Goal: Complete application form

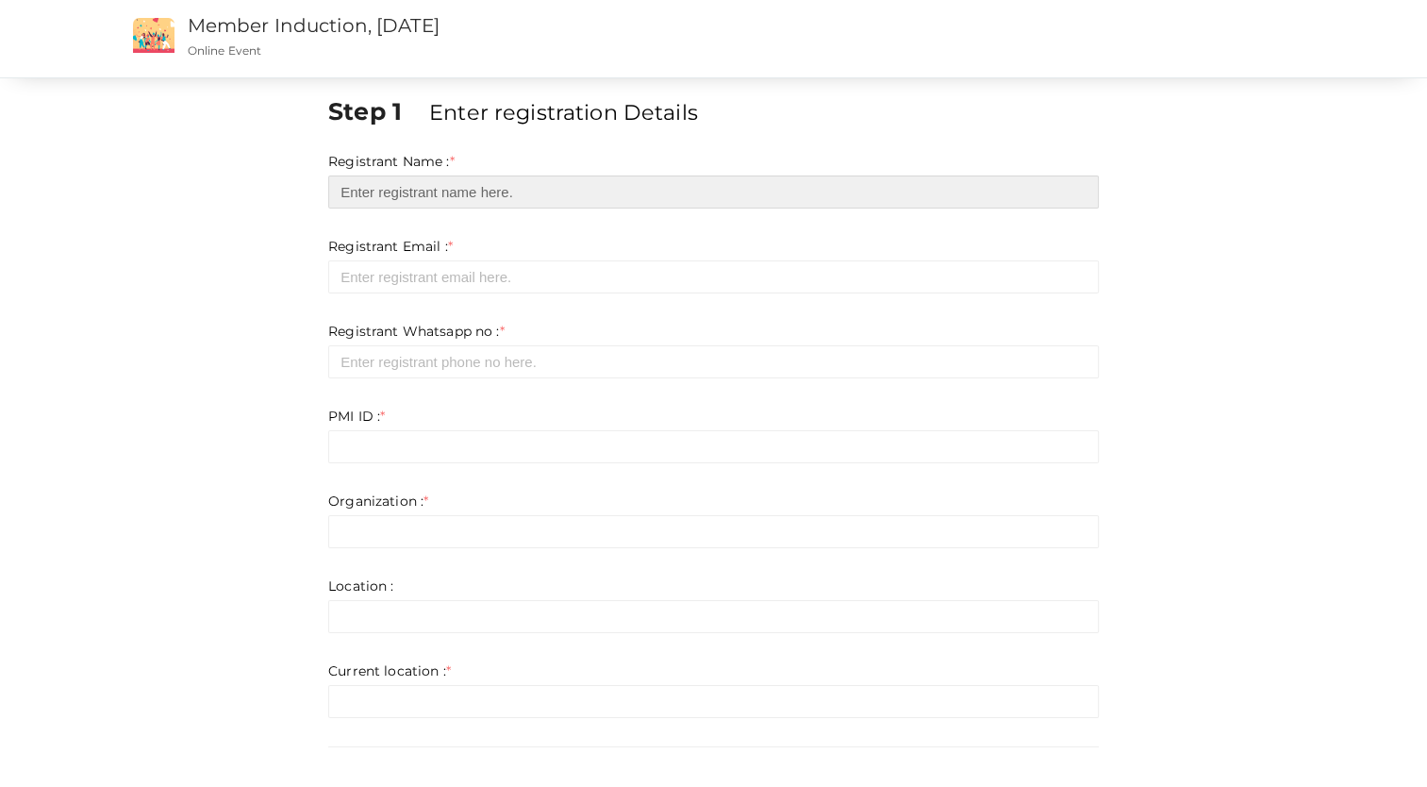
click at [526, 195] on input "text" at bounding box center [713, 191] width 771 height 33
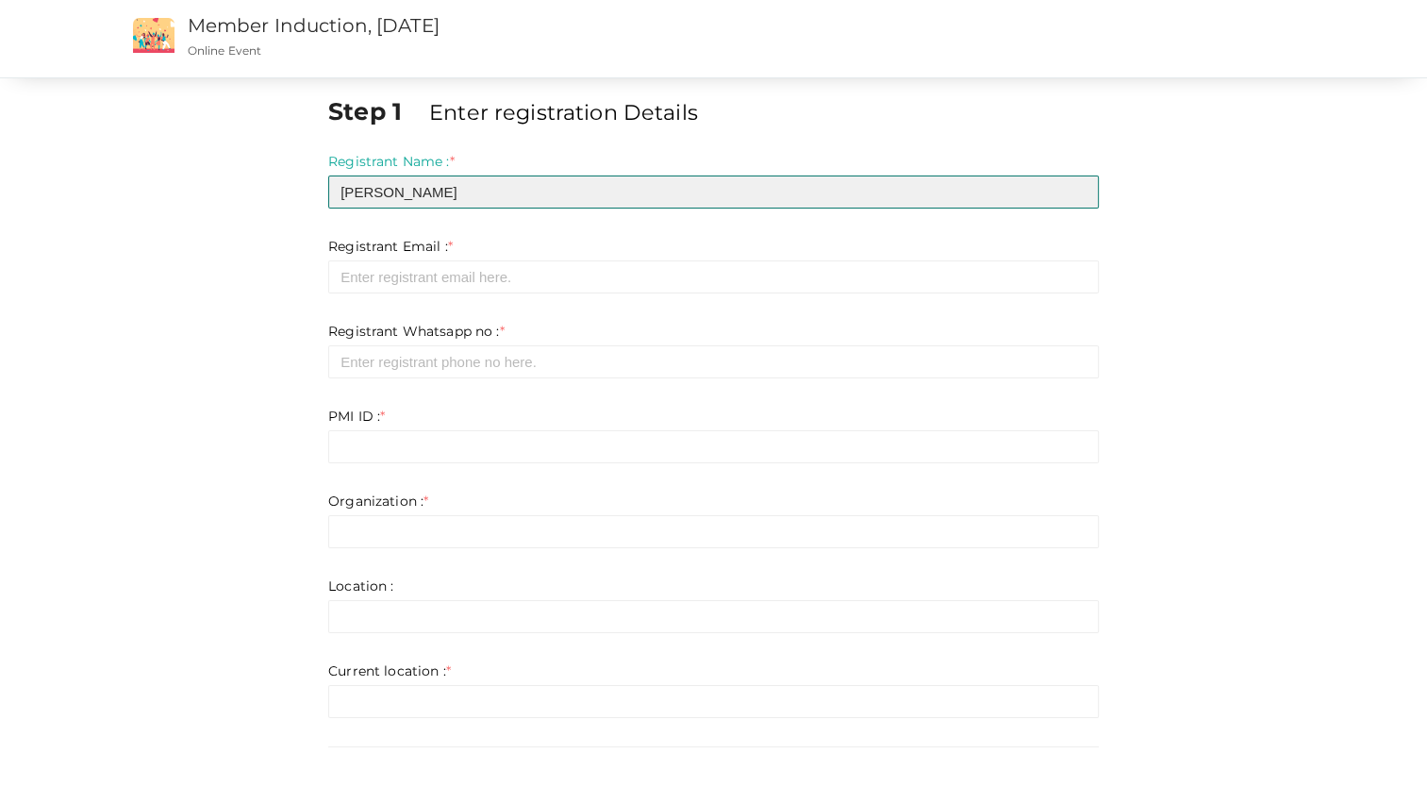
type input "[PERSON_NAME]"
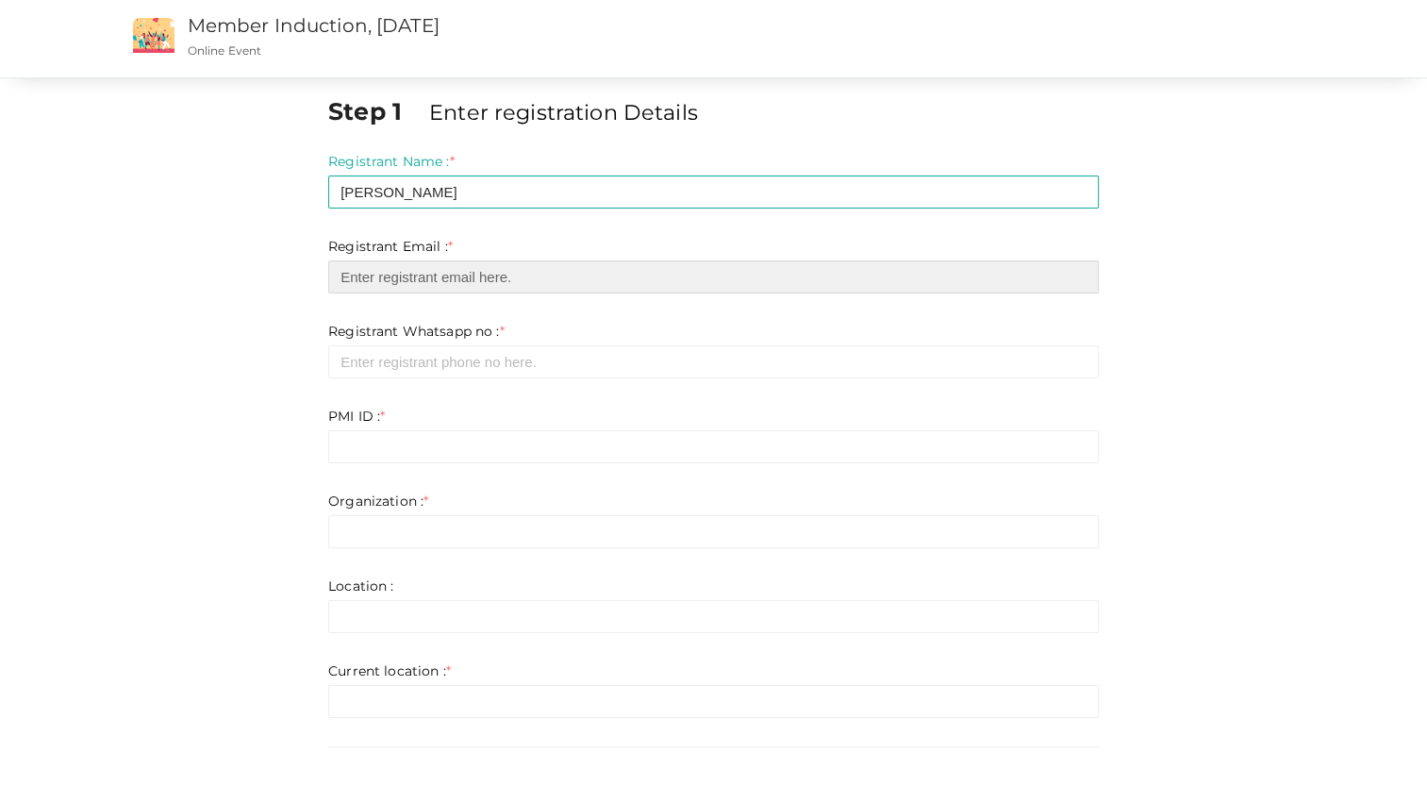
click at [492, 270] on input "email" at bounding box center [713, 276] width 771 height 33
type input "[EMAIL_ADDRESS][DOMAIN_NAME]"
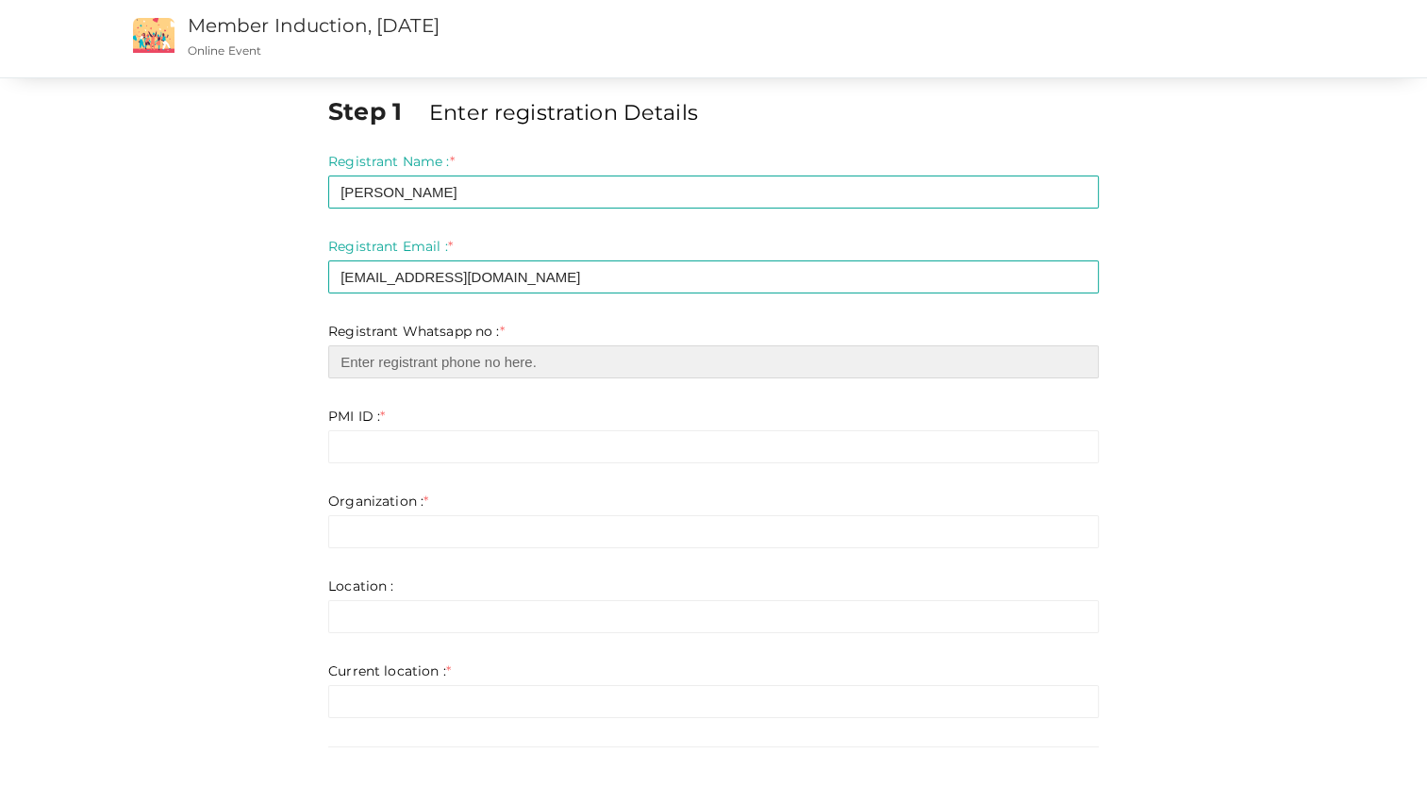
click at [462, 361] on input "number" at bounding box center [713, 361] width 771 height 33
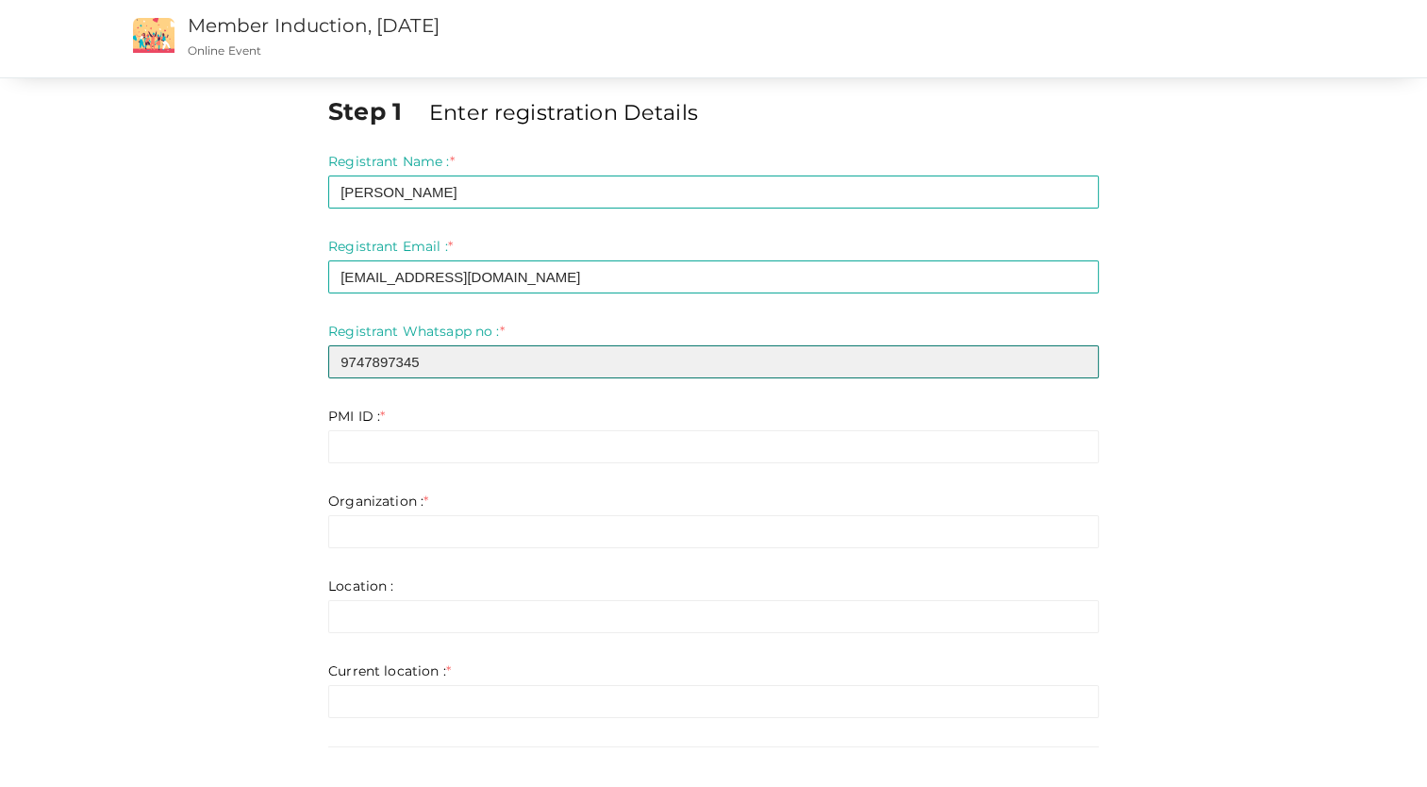
type input "9747897345"
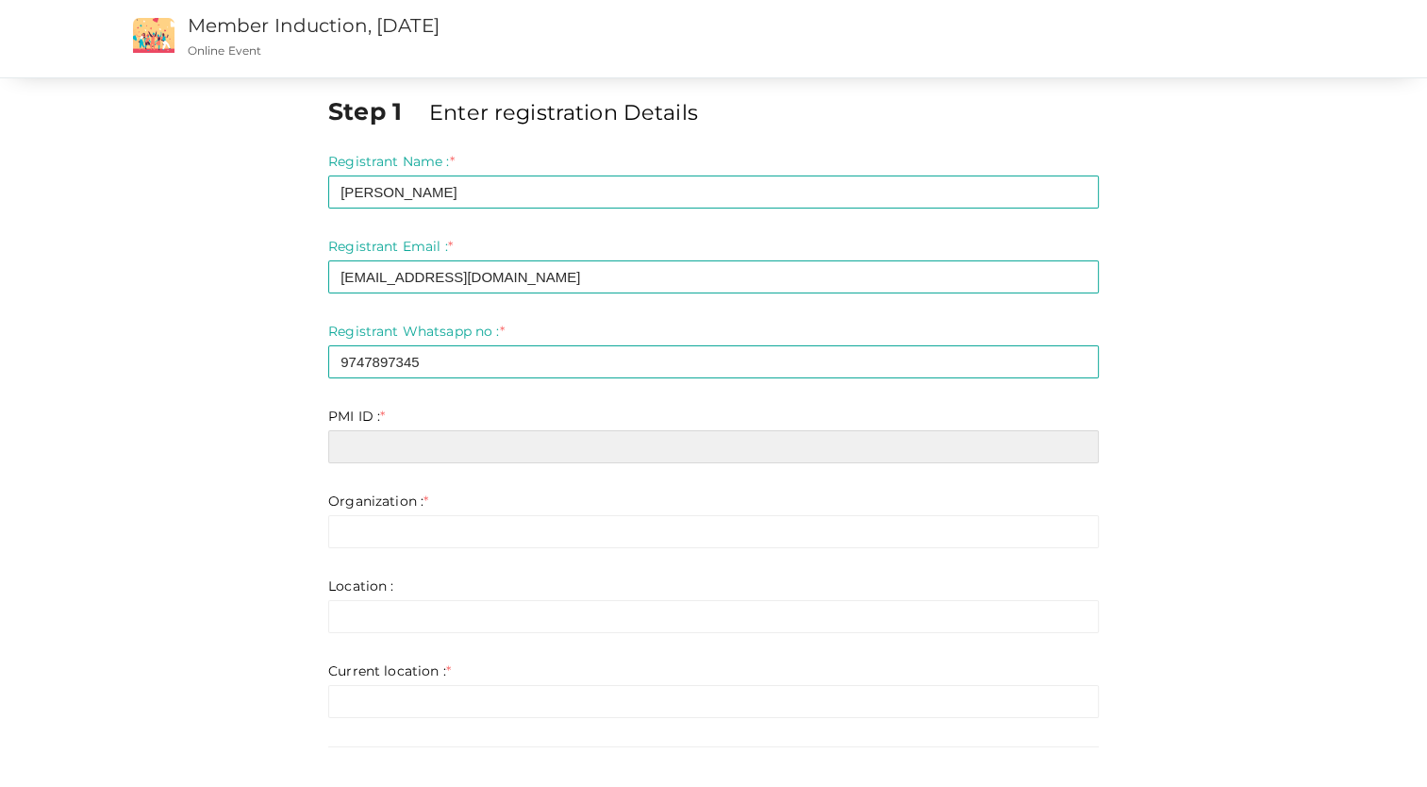
click at [401, 448] on input "text" at bounding box center [713, 446] width 771 height 33
type input "[EMAIL_ADDRESS][DOMAIN_NAME]"
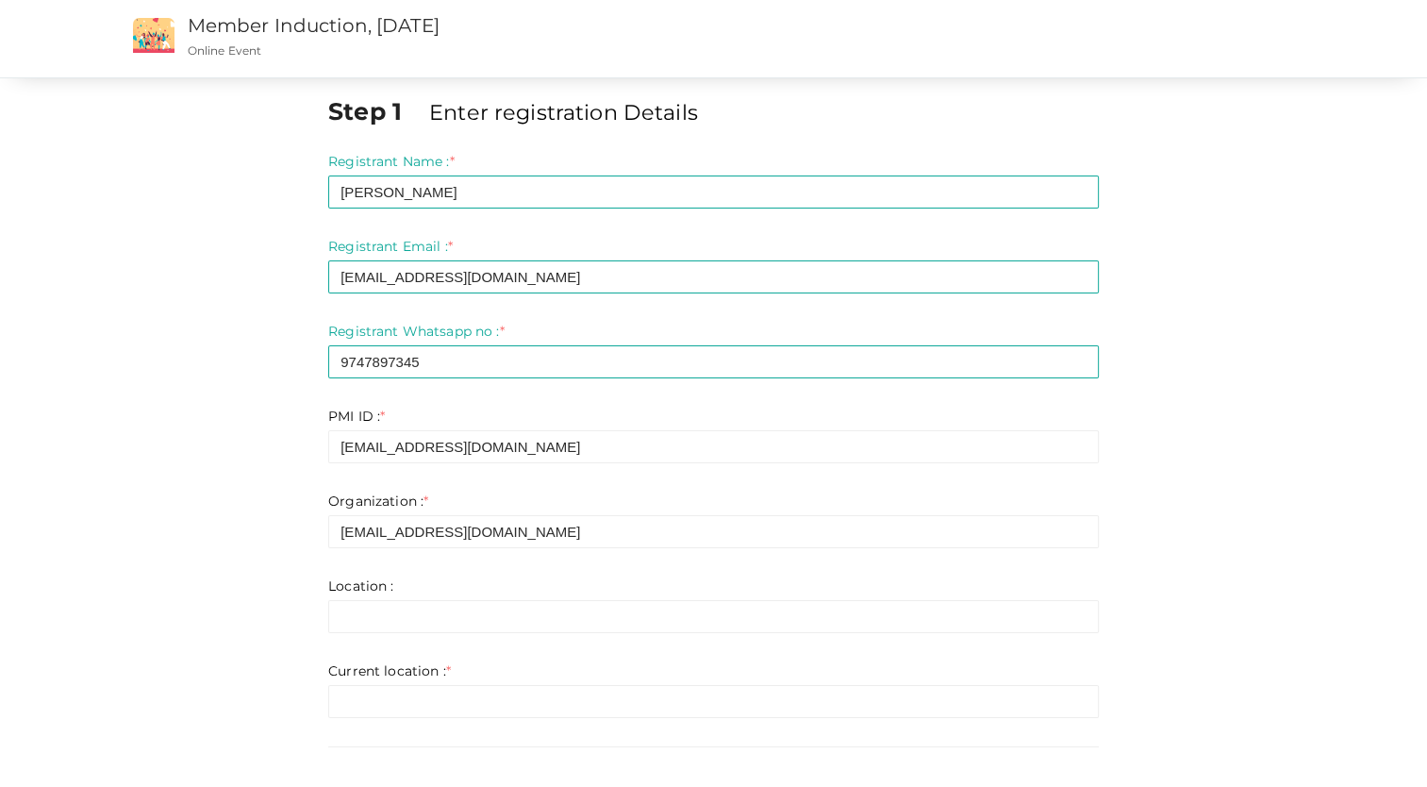
type input "[EMAIL_ADDRESS][DOMAIN_NAME]"
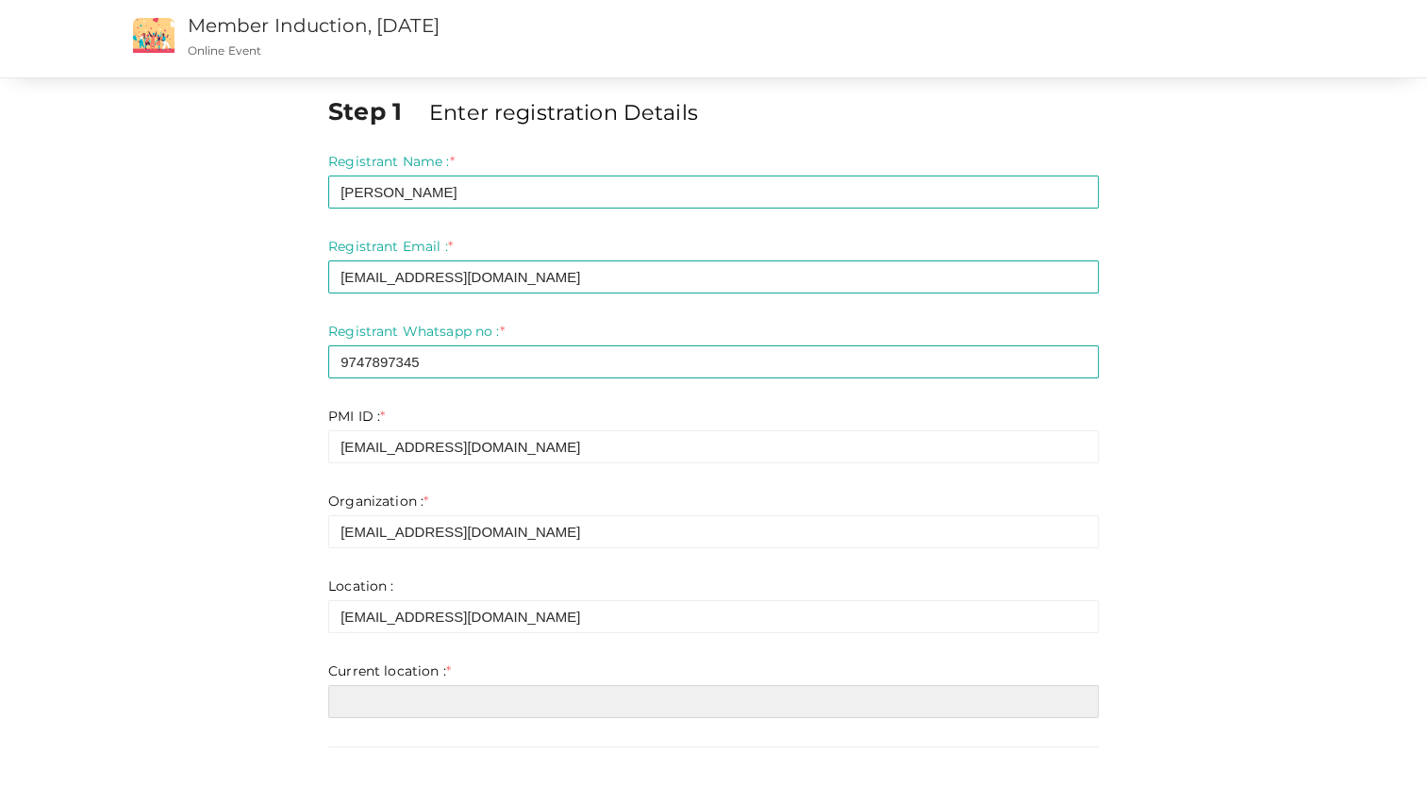
type input "[EMAIL_ADDRESS][DOMAIN_NAME]"
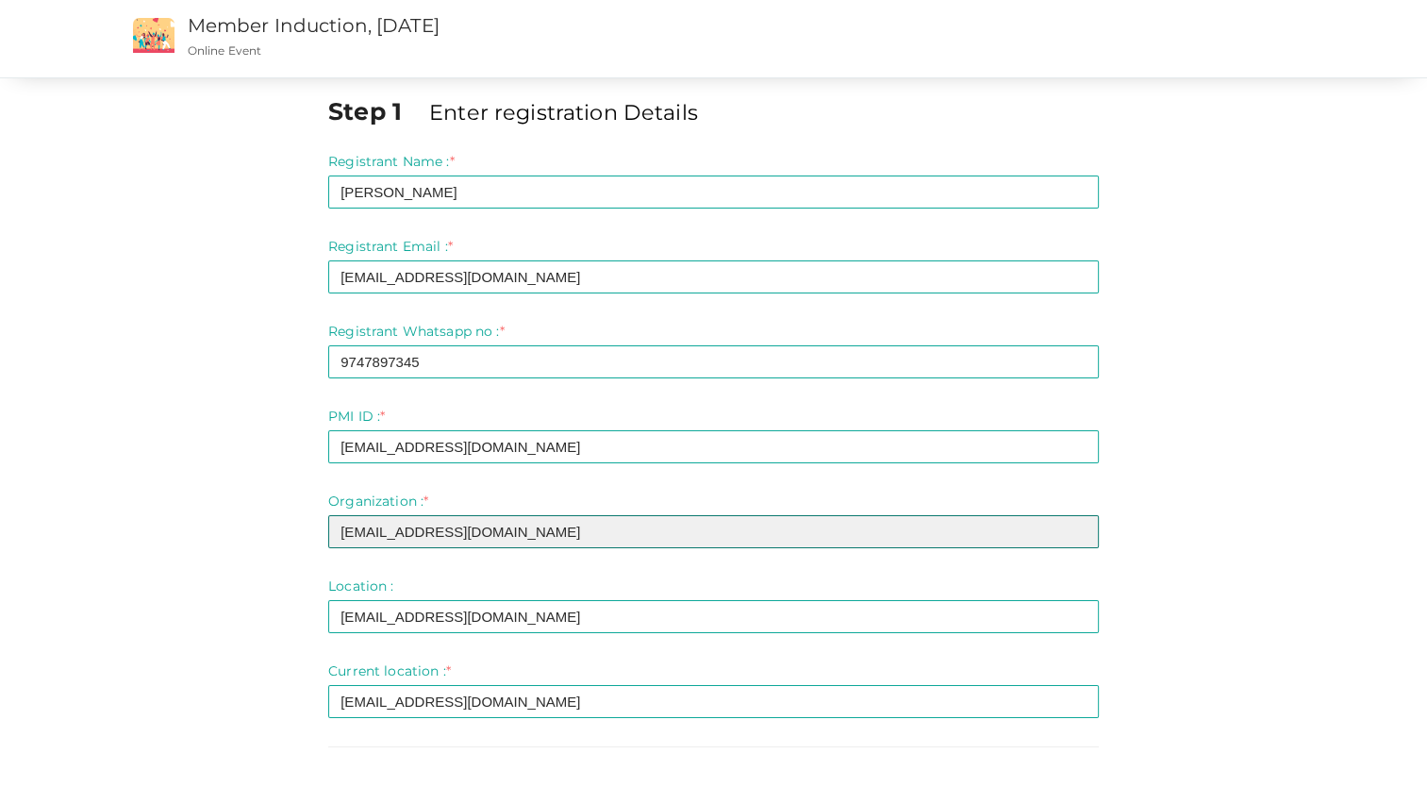
click at [508, 531] on input "[EMAIL_ADDRESS][DOMAIN_NAME]" at bounding box center [713, 531] width 771 height 33
type input "a"
type input "Terumo Blood and Cell Technologies"
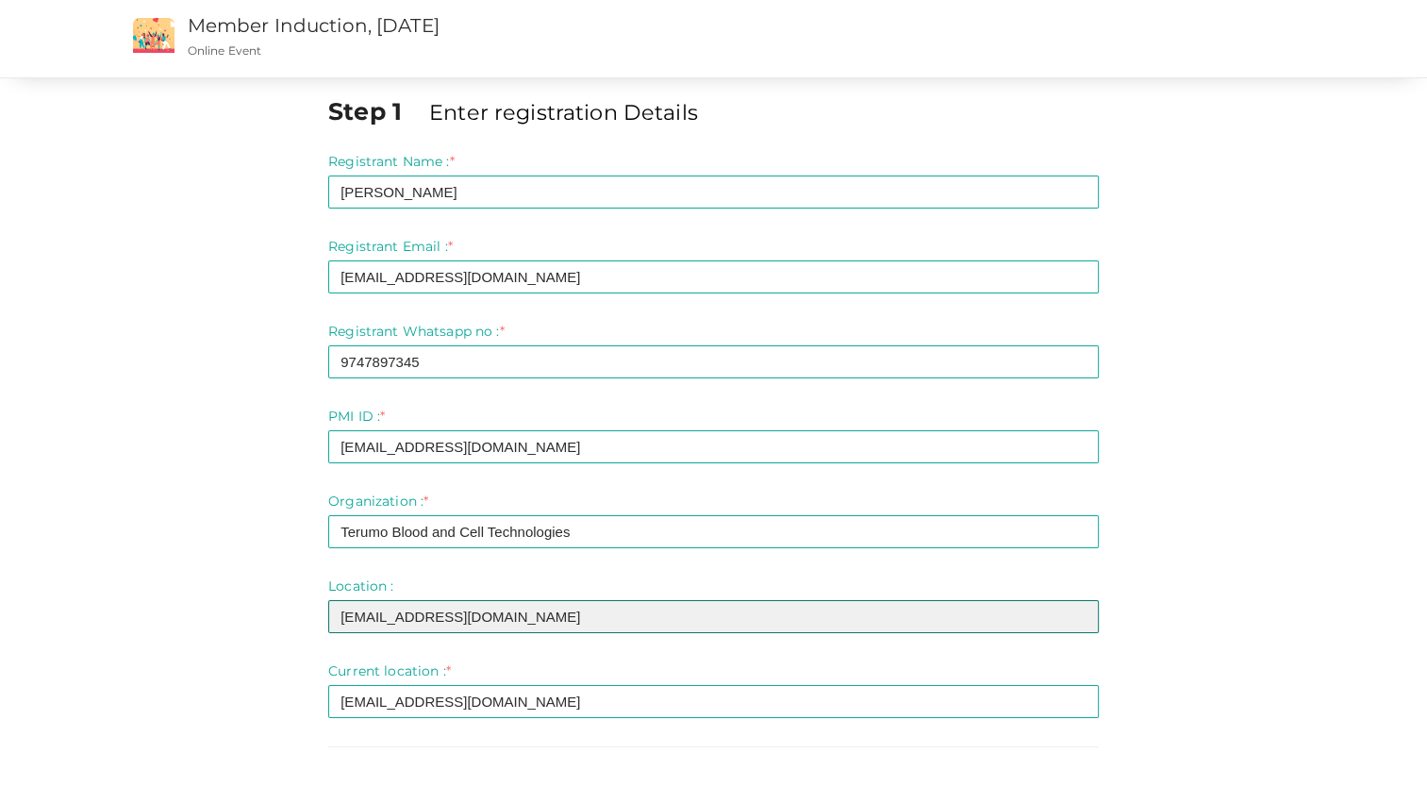
click at [538, 620] on input "[EMAIL_ADDRESS][DOMAIN_NAME]" at bounding box center [713, 616] width 771 height 33
type input "a"
type input "[GEOGRAPHIC_DATA]"
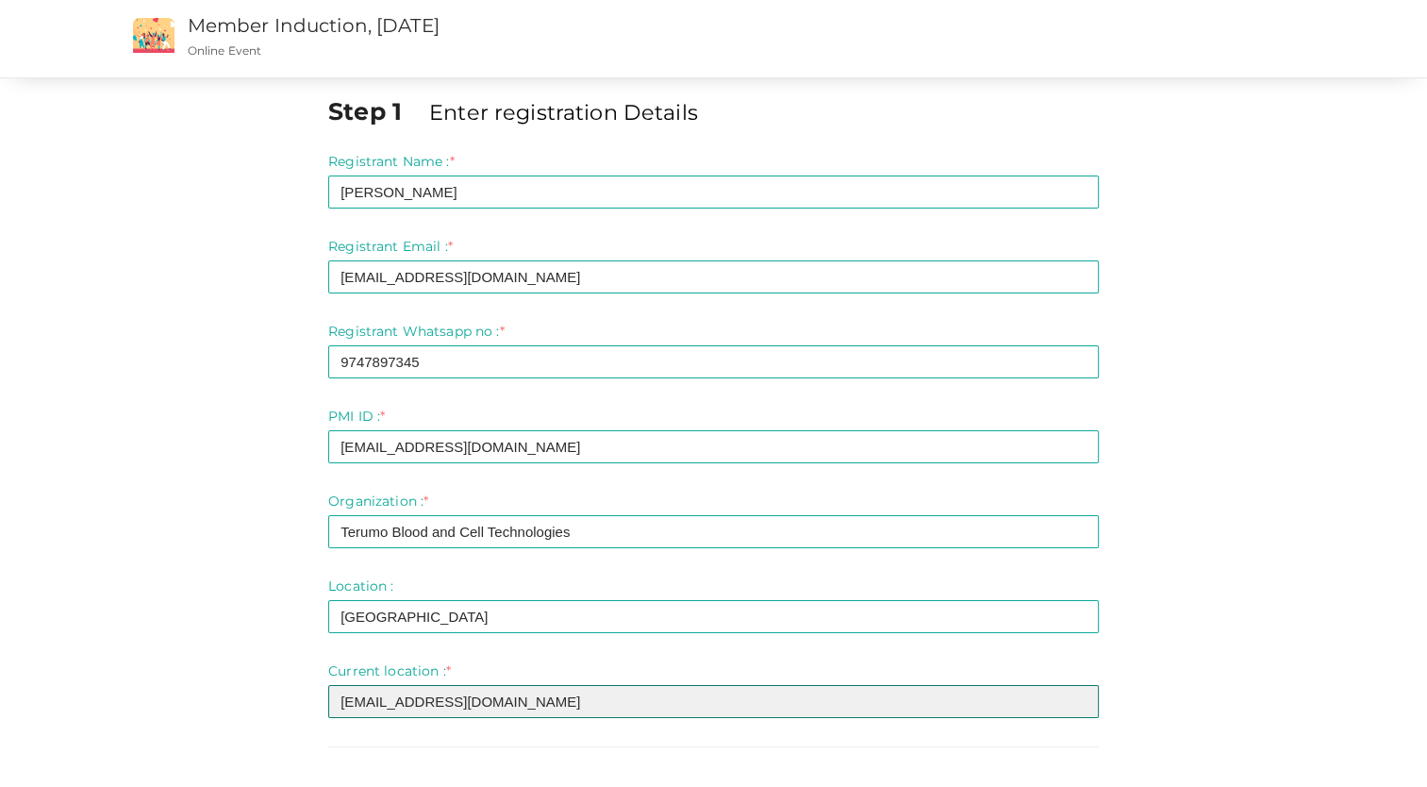
click at [532, 694] on input "[EMAIL_ADDRESS][DOMAIN_NAME]" at bounding box center [713, 701] width 771 height 33
type input "a"
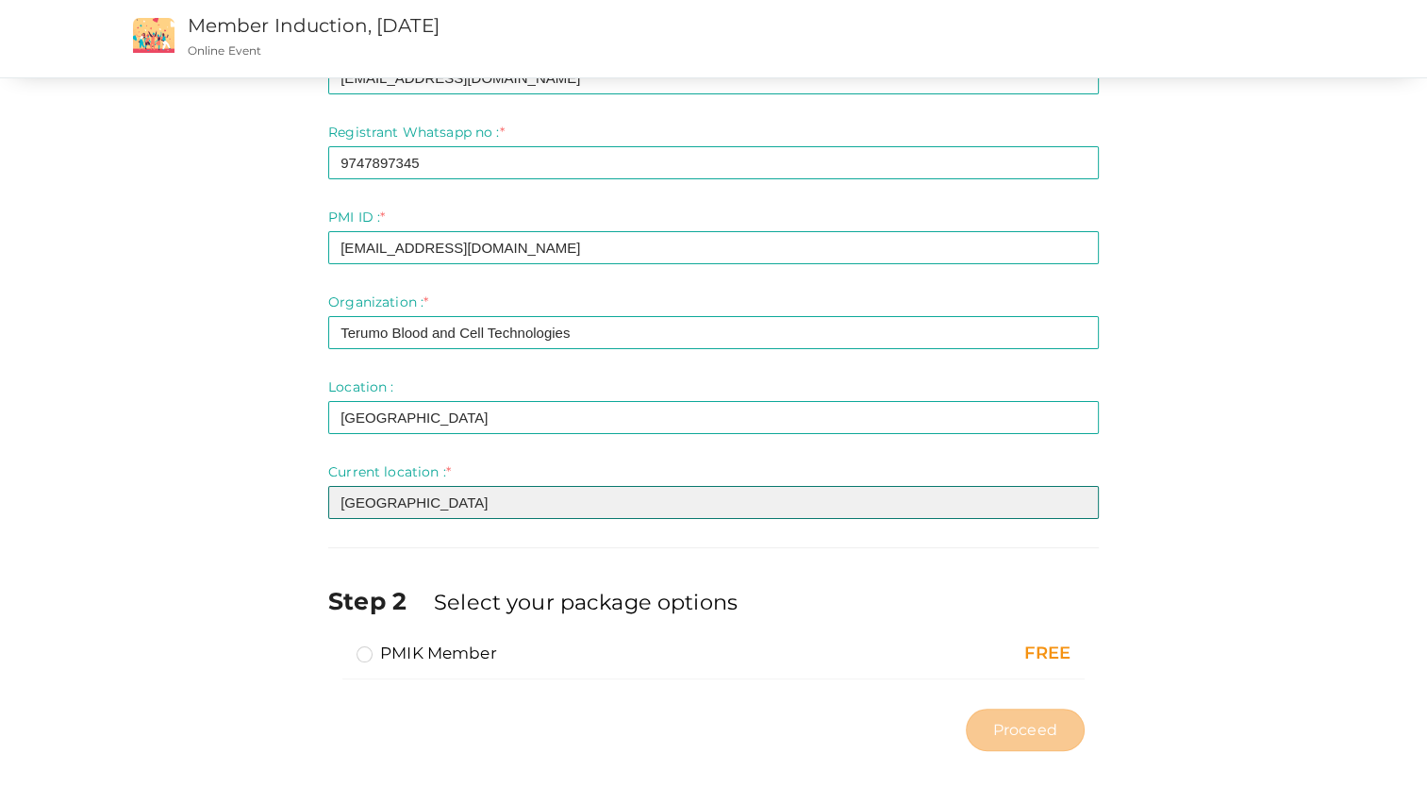
scroll to position [202, 0]
type input "[GEOGRAPHIC_DATA]"
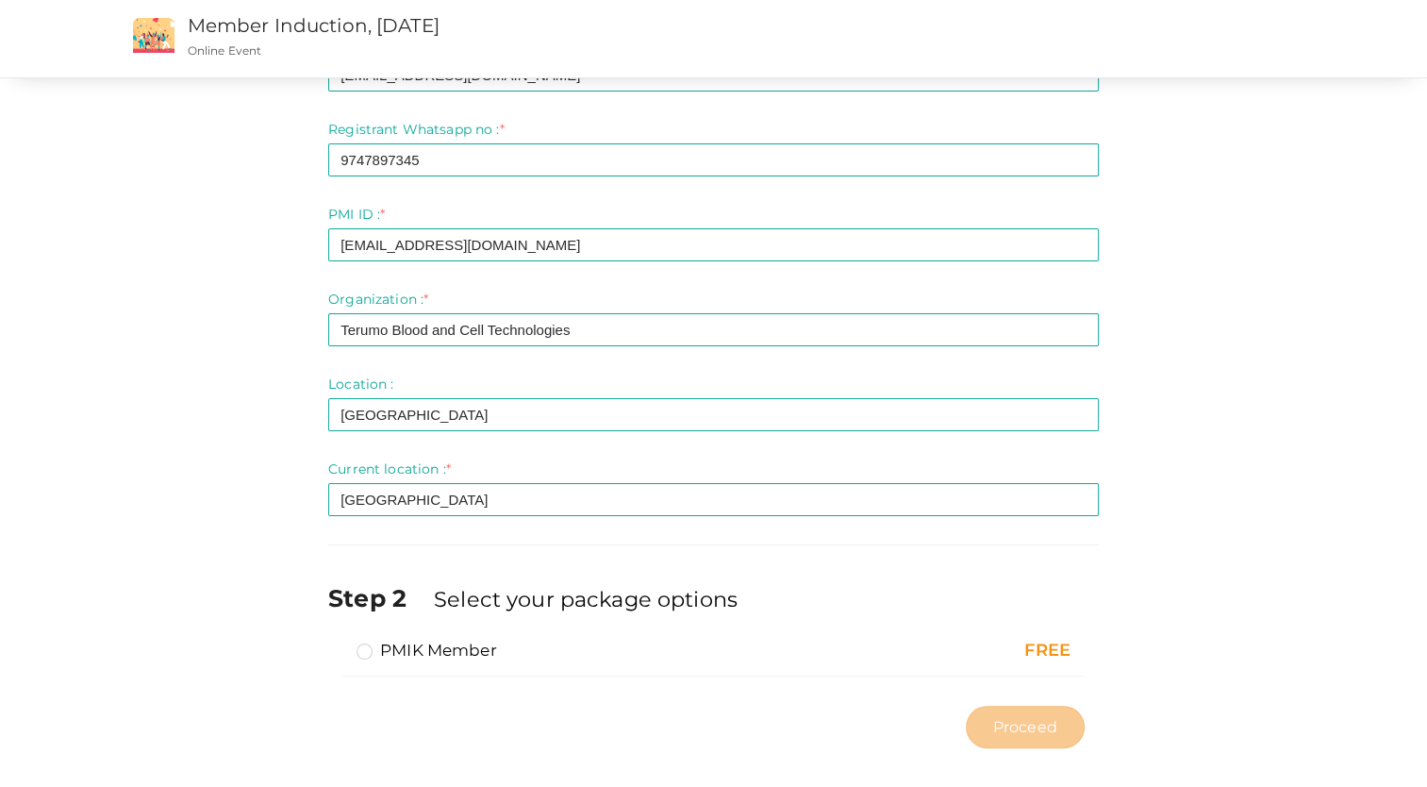
click at [387, 647] on label "PMIK Member" at bounding box center [427, 650] width 141 height 23
click at [338, 642] on input "PMIK Member" at bounding box center [338, 642] width 0 height 0
click at [1053, 722] on span "Proceed" at bounding box center [1025, 727] width 64 height 22
